Goal: Navigation & Orientation: Find specific page/section

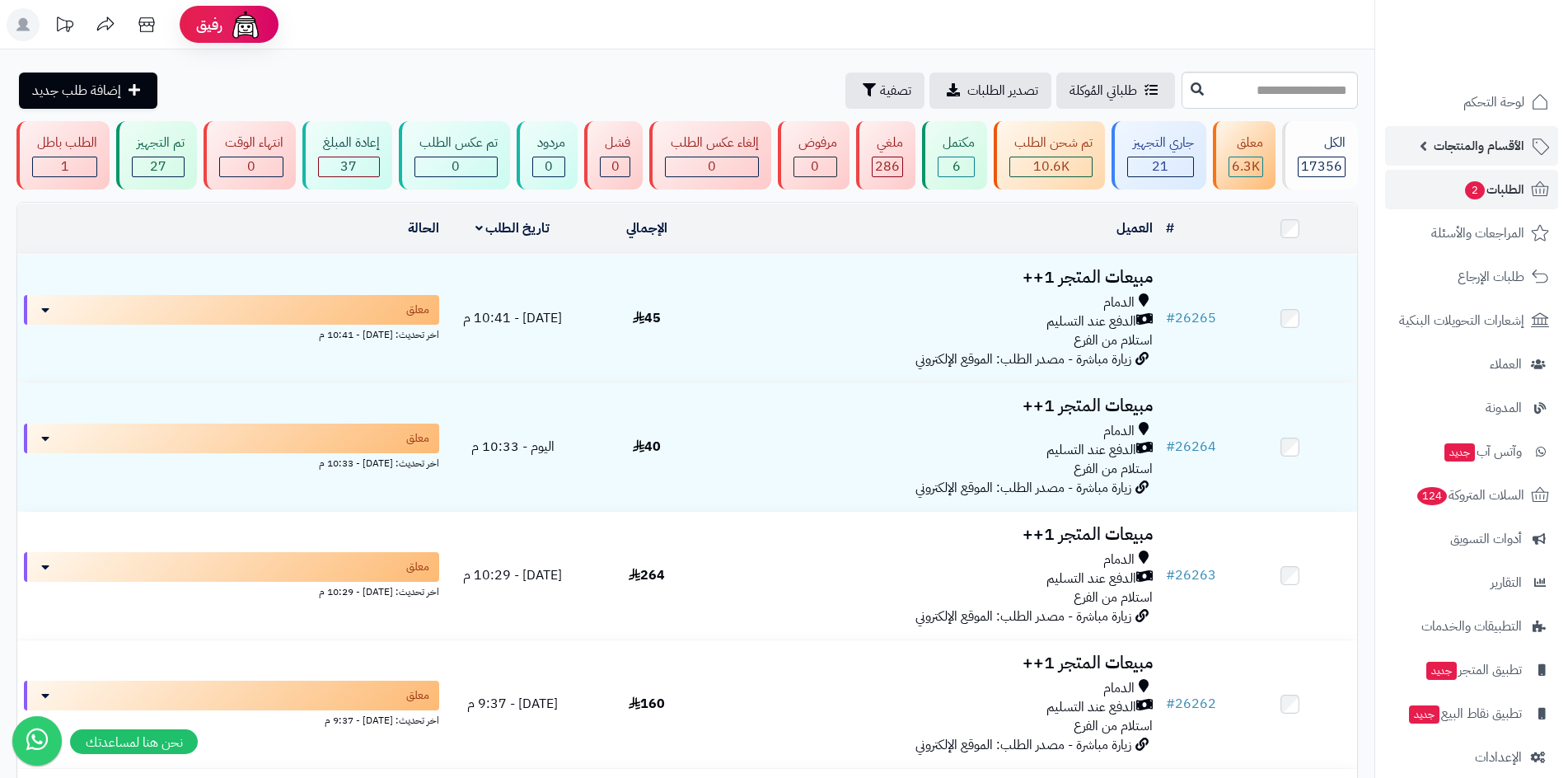
click at [1479, 149] on span "الأقسام والمنتجات" at bounding box center [1478, 146] width 91 height 23
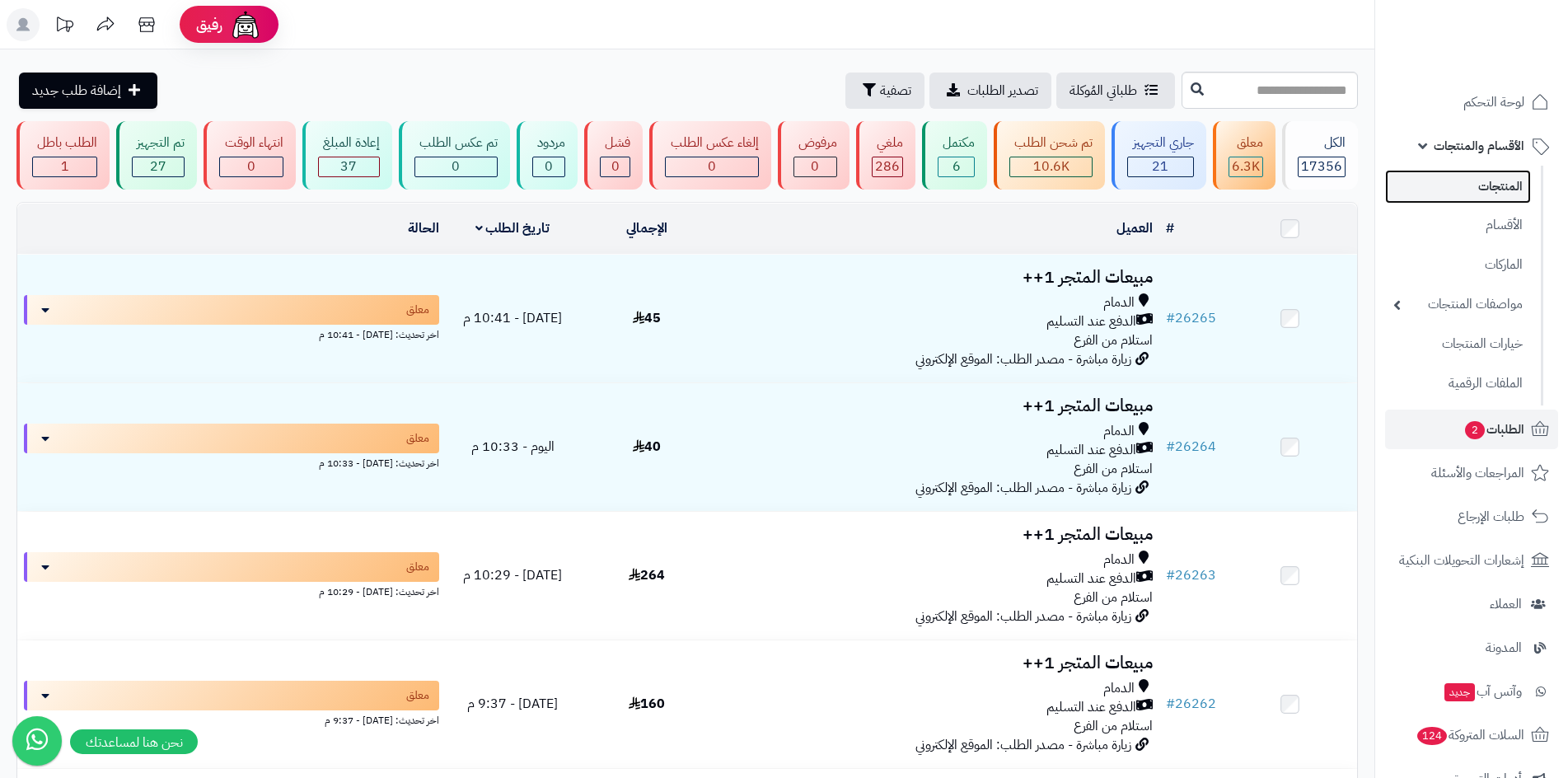
click at [1498, 186] on link "المنتجات" at bounding box center [1458, 187] width 146 height 34
